Goal: Information Seeking & Learning: Learn about a topic

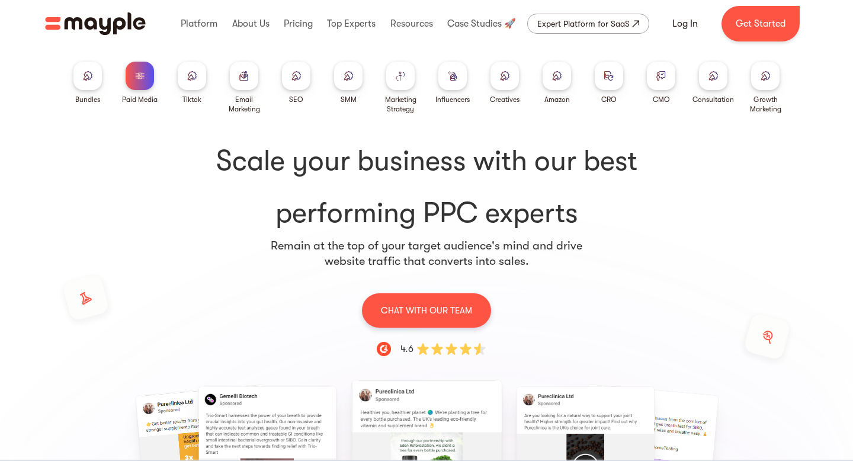
click at [195, 86] on div at bounding box center [192, 76] width 28 height 28
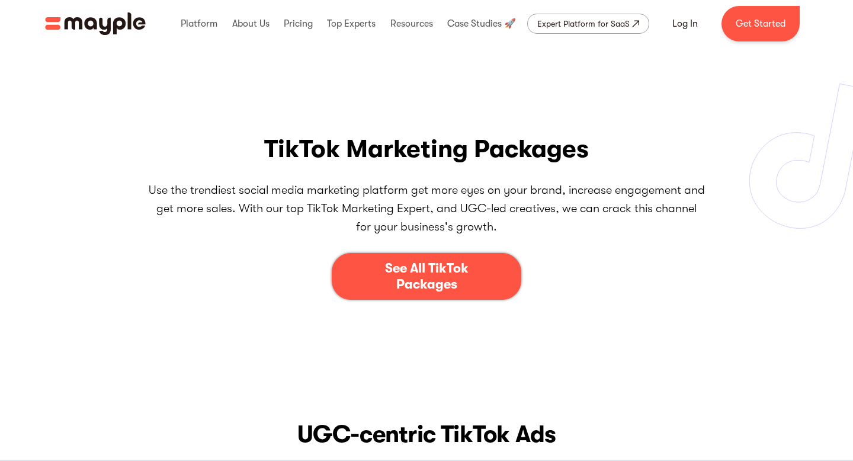
click at [395, 269] on div "See All TikTok Packages" at bounding box center [426, 276] width 117 height 31
